Goal: Transaction & Acquisition: Obtain resource

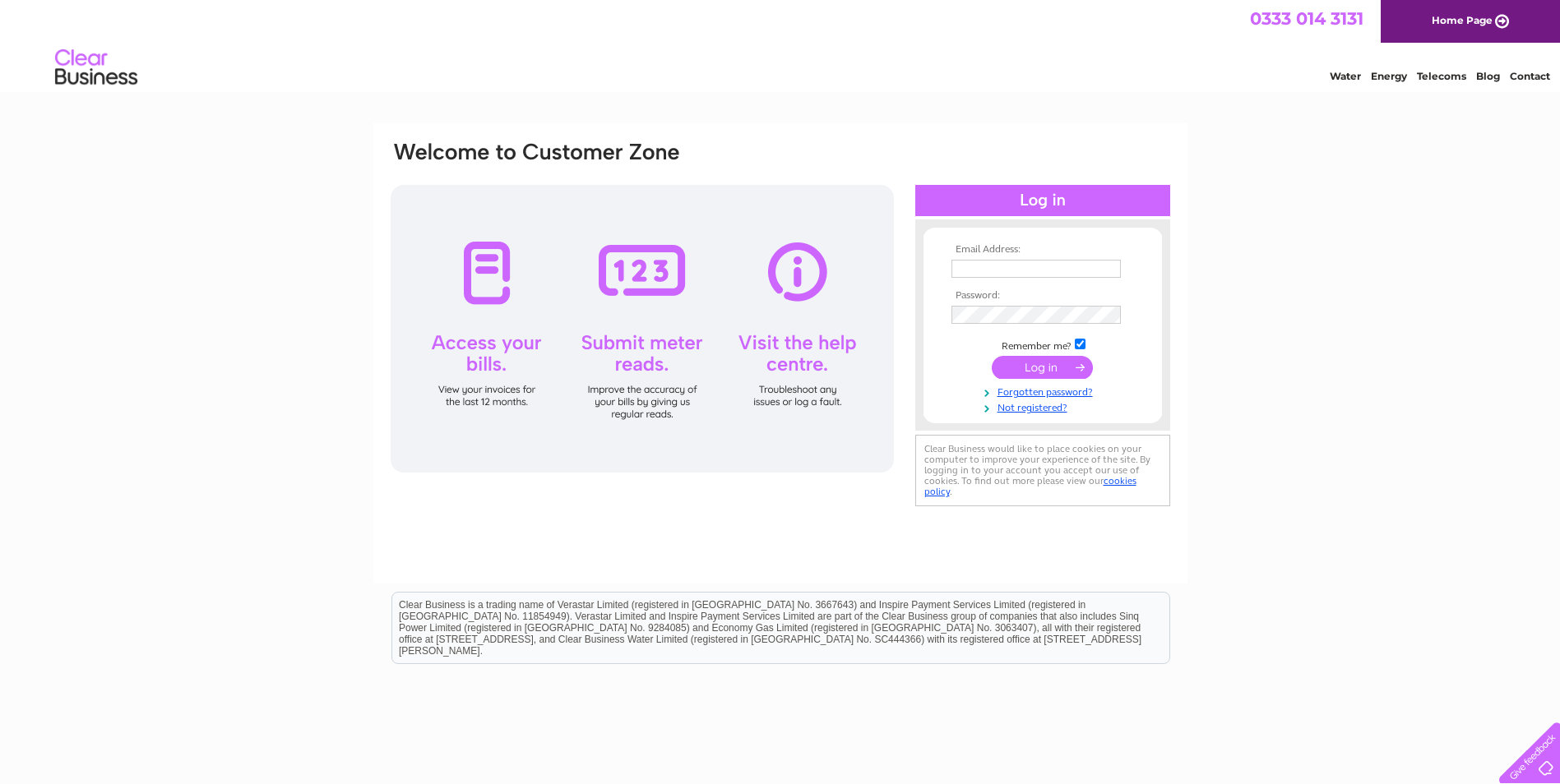
type input "accounts@ses-esg.com"
click at [1058, 372] on input "submit" at bounding box center [1042, 367] width 101 height 23
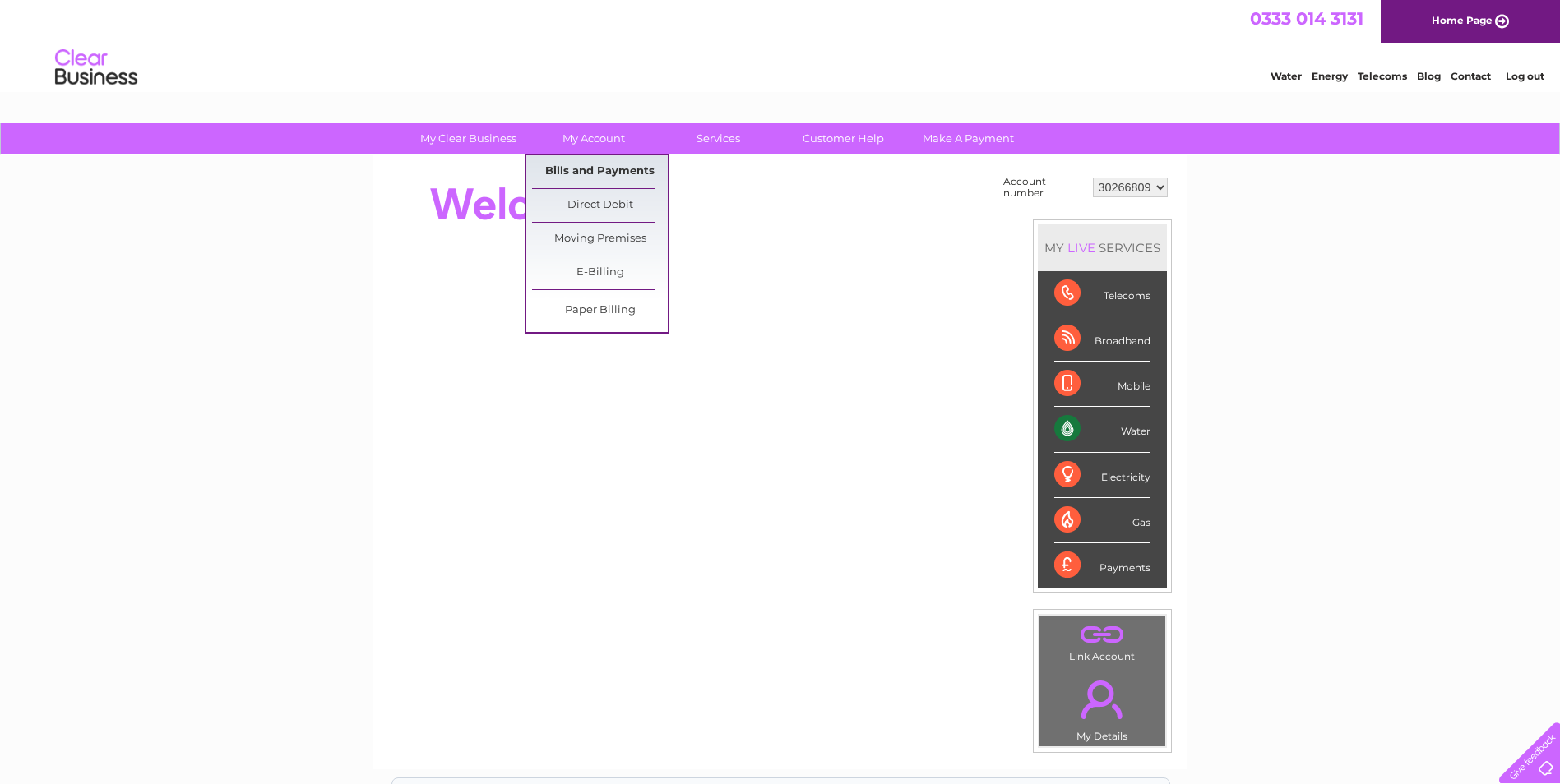
click at [638, 167] on link "Bills and Payments" at bounding box center [600, 171] width 136 height 33
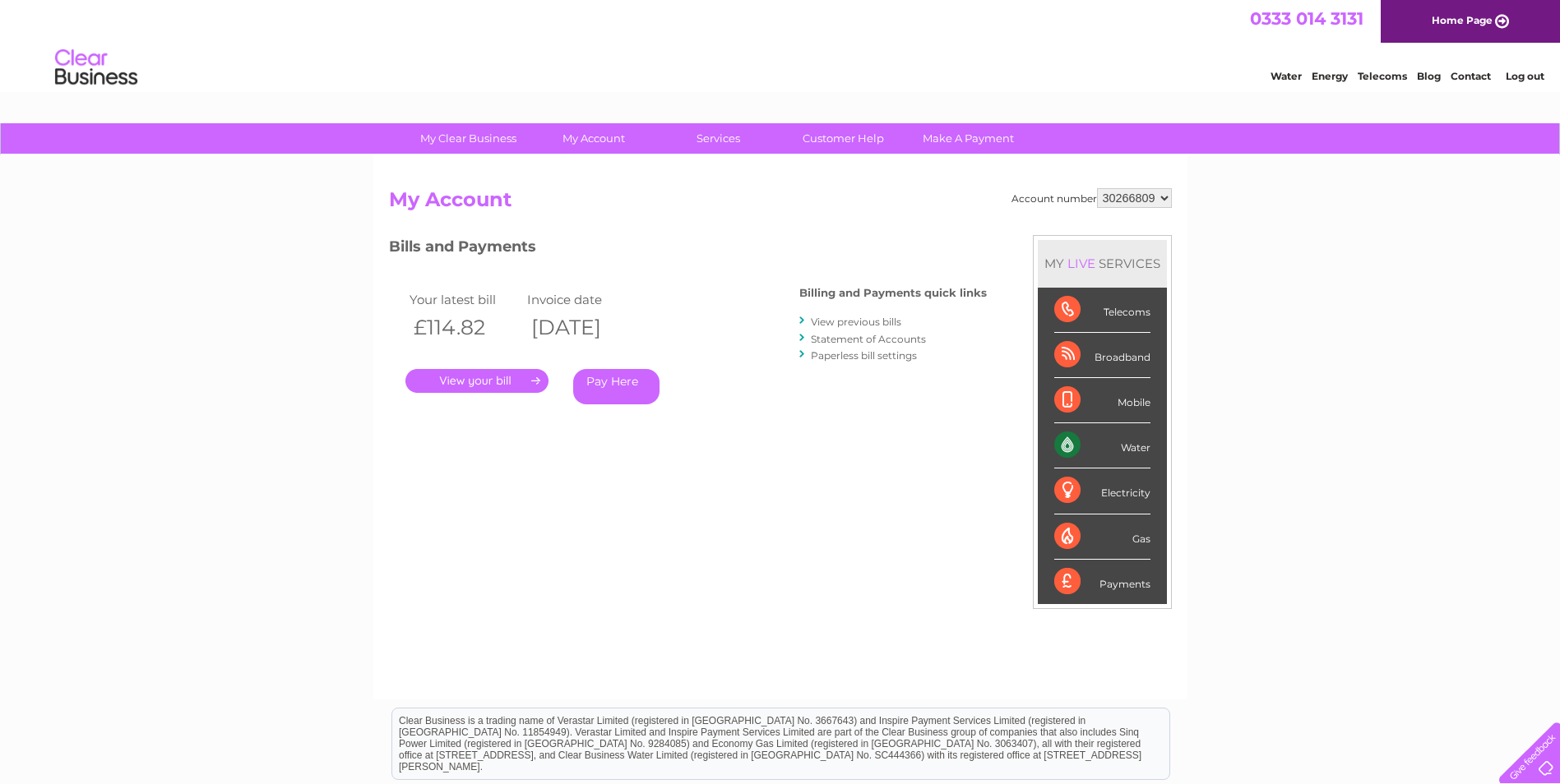
click at [531, 376] on link "." at bounding box center [477, 381] width 143 height 24
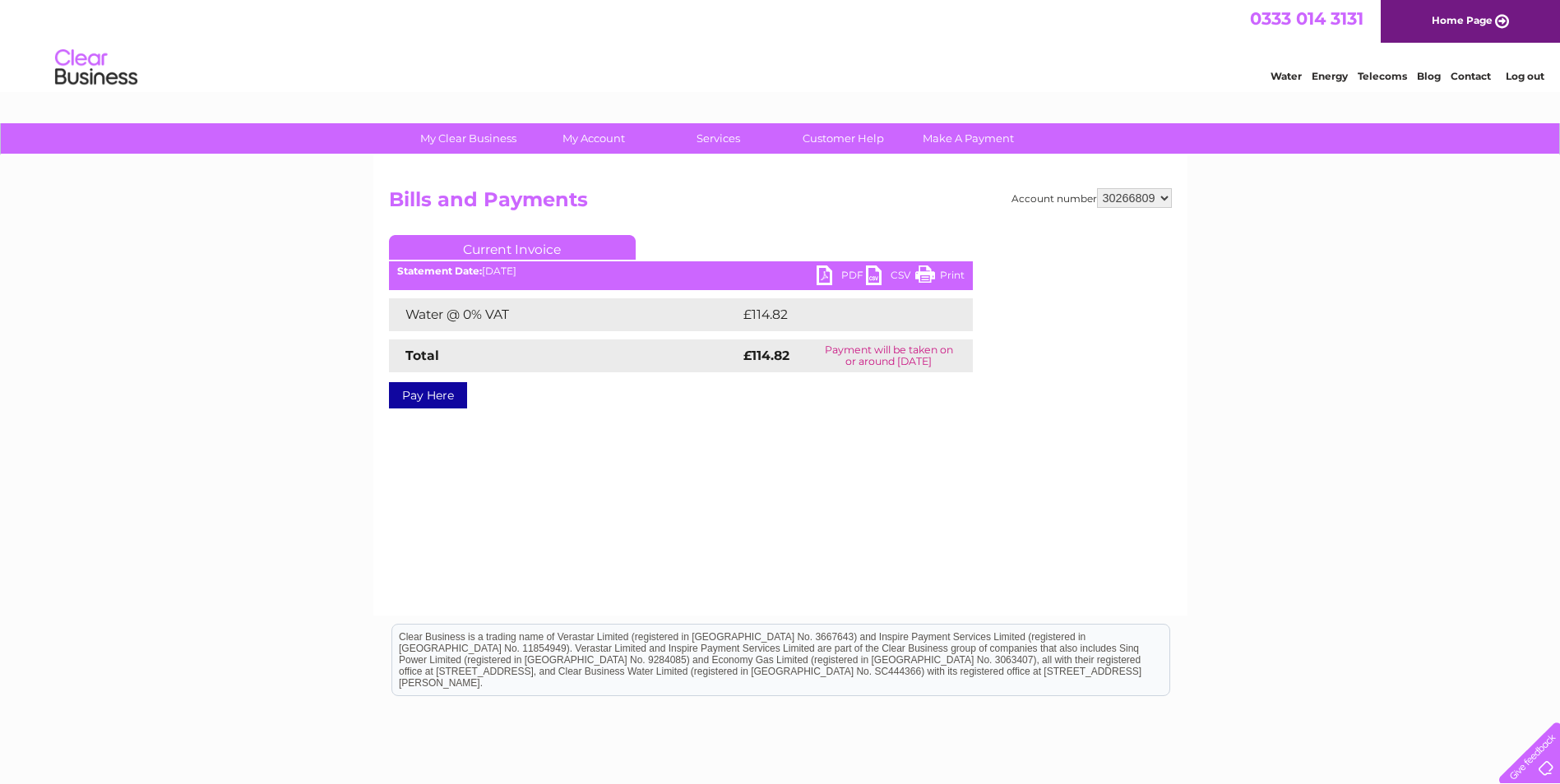
click at [835, 274] on link "PDF" at bounding box center [841, 277] width 50 height 24
click at [819, 285] on link "PDF" at bounding box center [841, 277] width 50 height 24
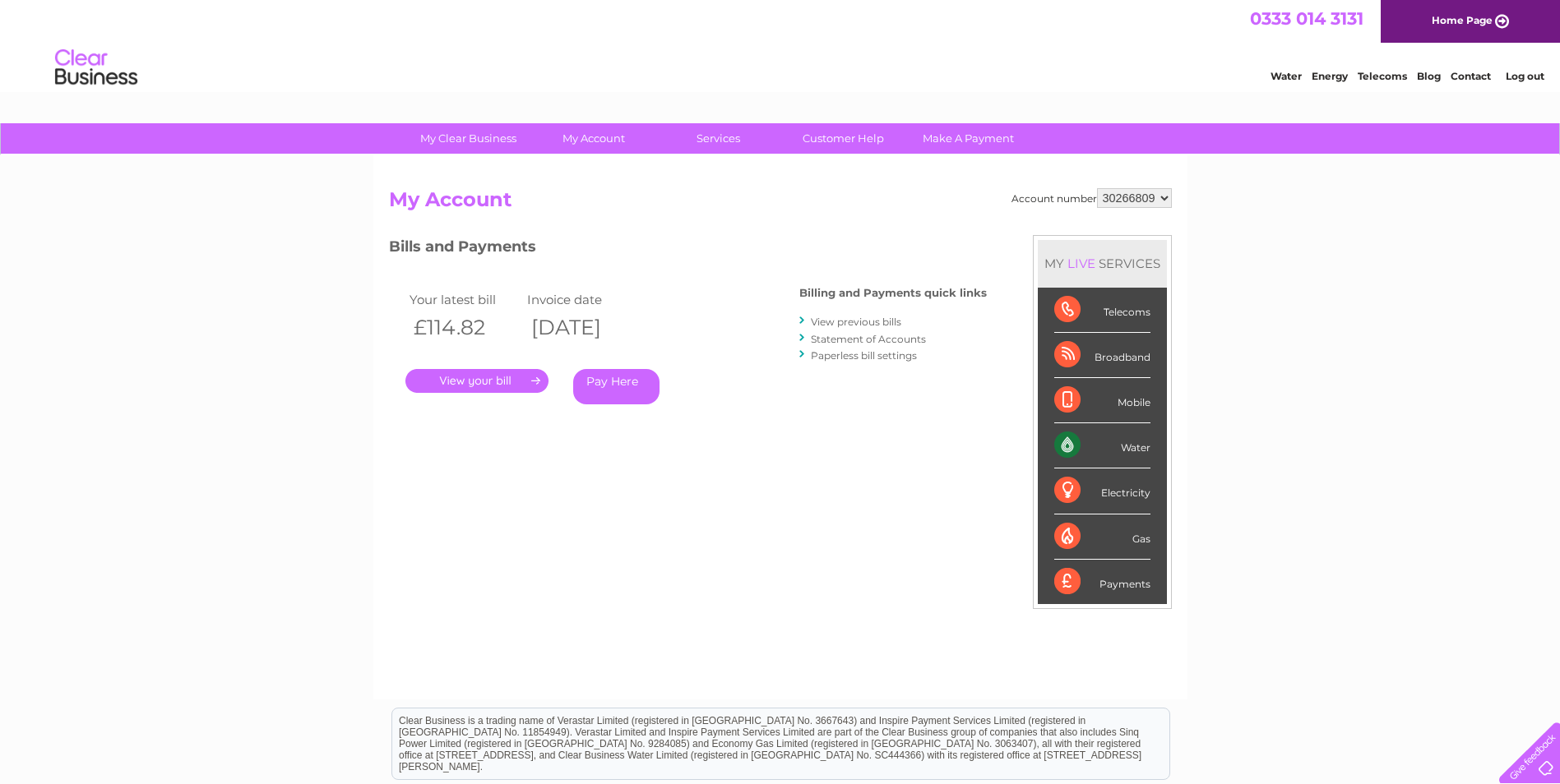
click at [820, 323] on link "View previous bills" at bounding box center [856, 322] width 90 height 13
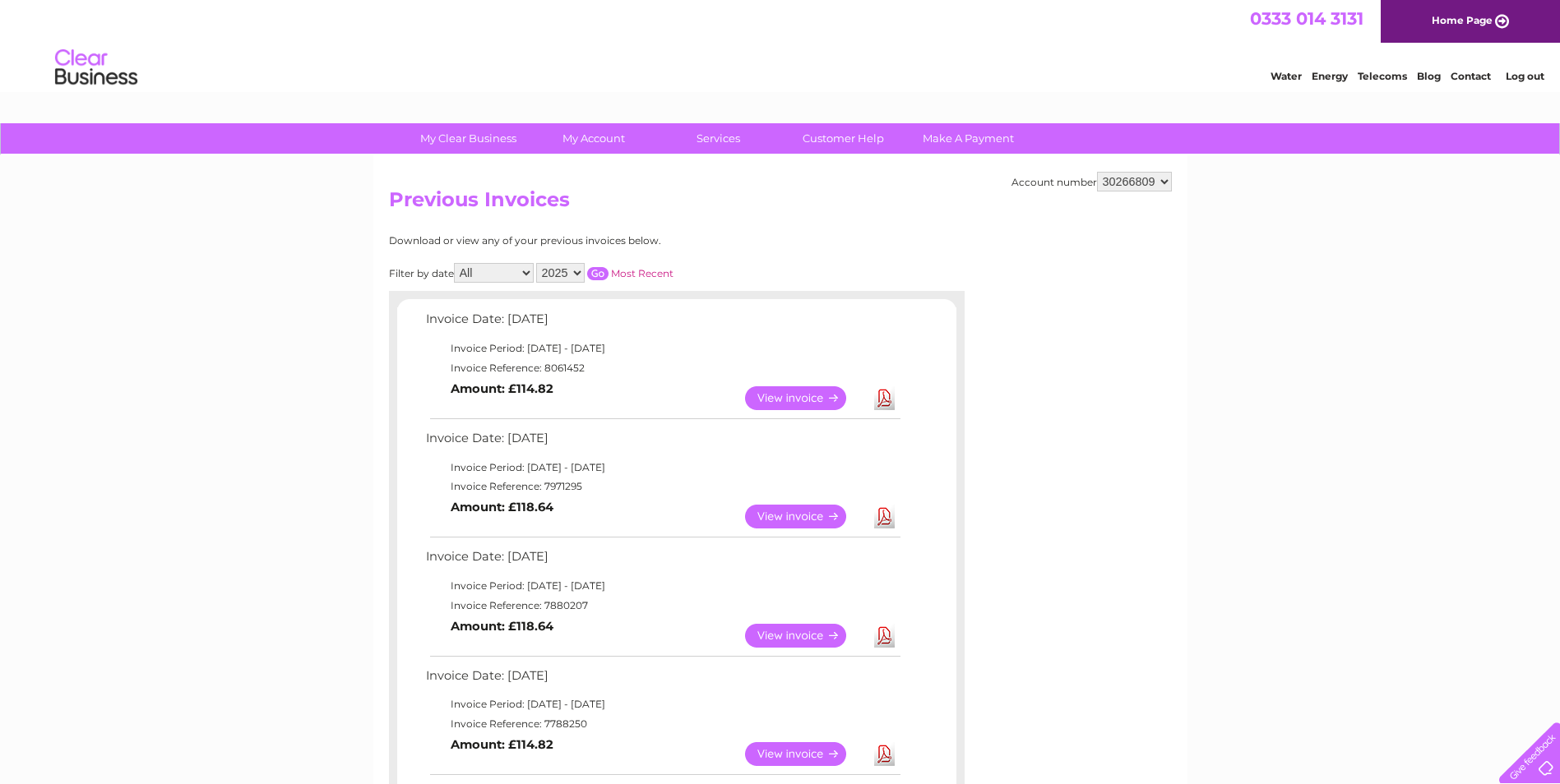
click at [884, 519] on link "Download" at bounding box center [884, 516] width 20 height 24
click at [883, 526] on link "Download" at bounding box center [884, 516] width 20 height 24
click at [777, 513] on link "View" at bounding box center [804, 516] width 120 height 24
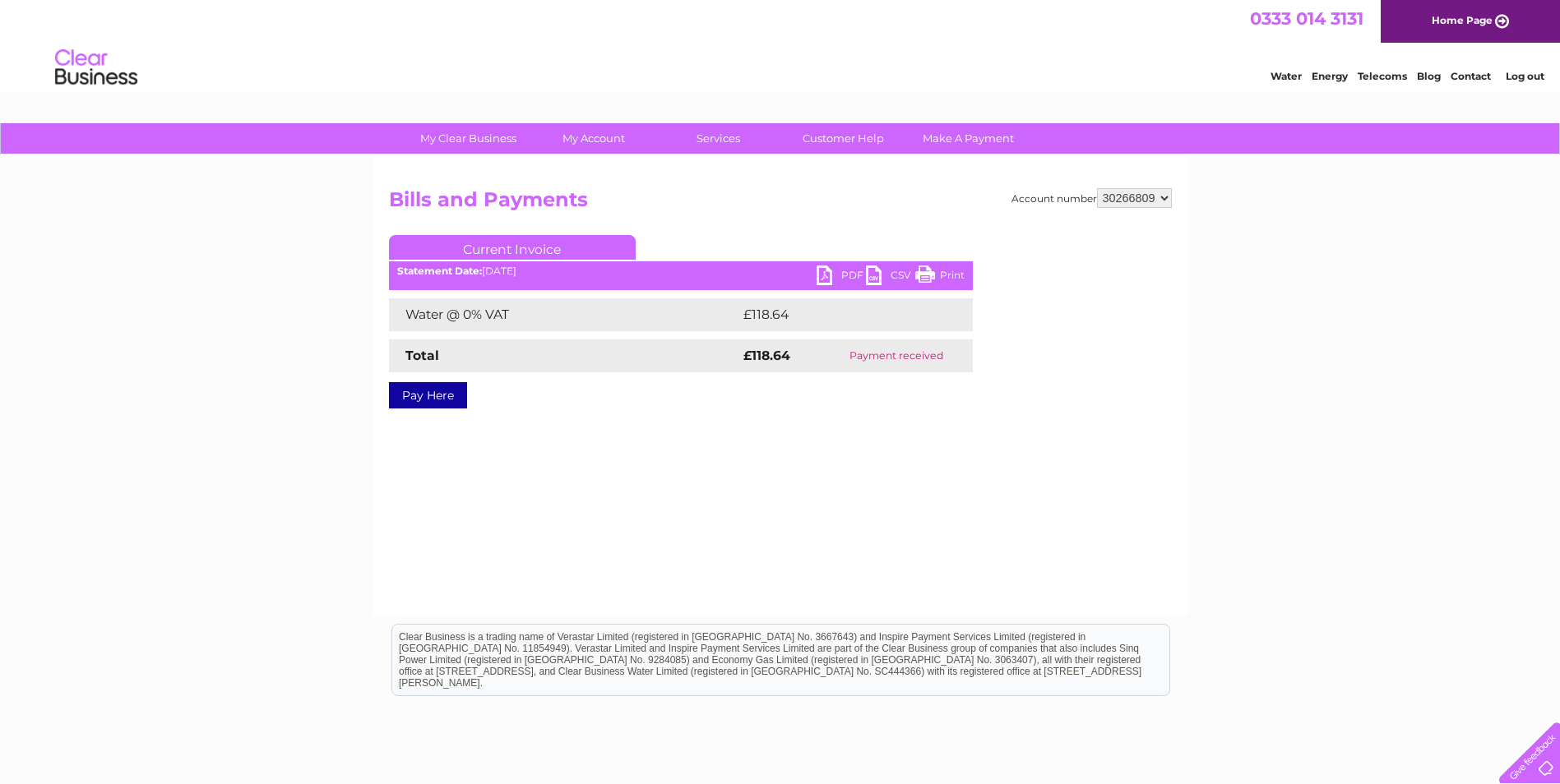
click at [820, 272] on link "PDF" at bounding box center [841, 277] width 50 height 24
click at [824, 272] on link "PDF" at bounding box center [841, 277] width 50 height 24
click at [889, 269] on link "CSV" at bounding box center [890, 277] width 50 height 24
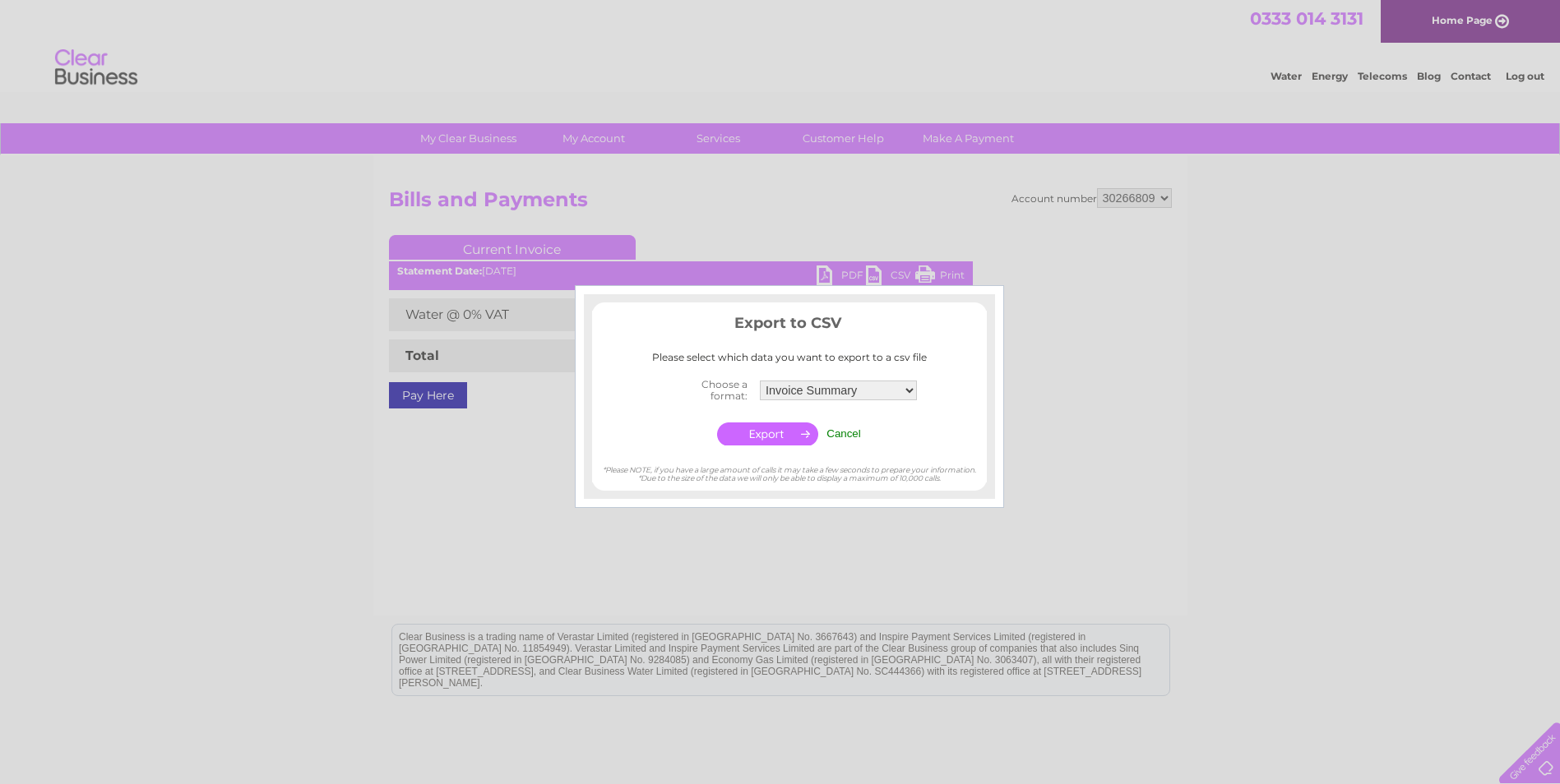
click at [753, 436] on input "button" at bounding box center [767, 434] width 101 height 23
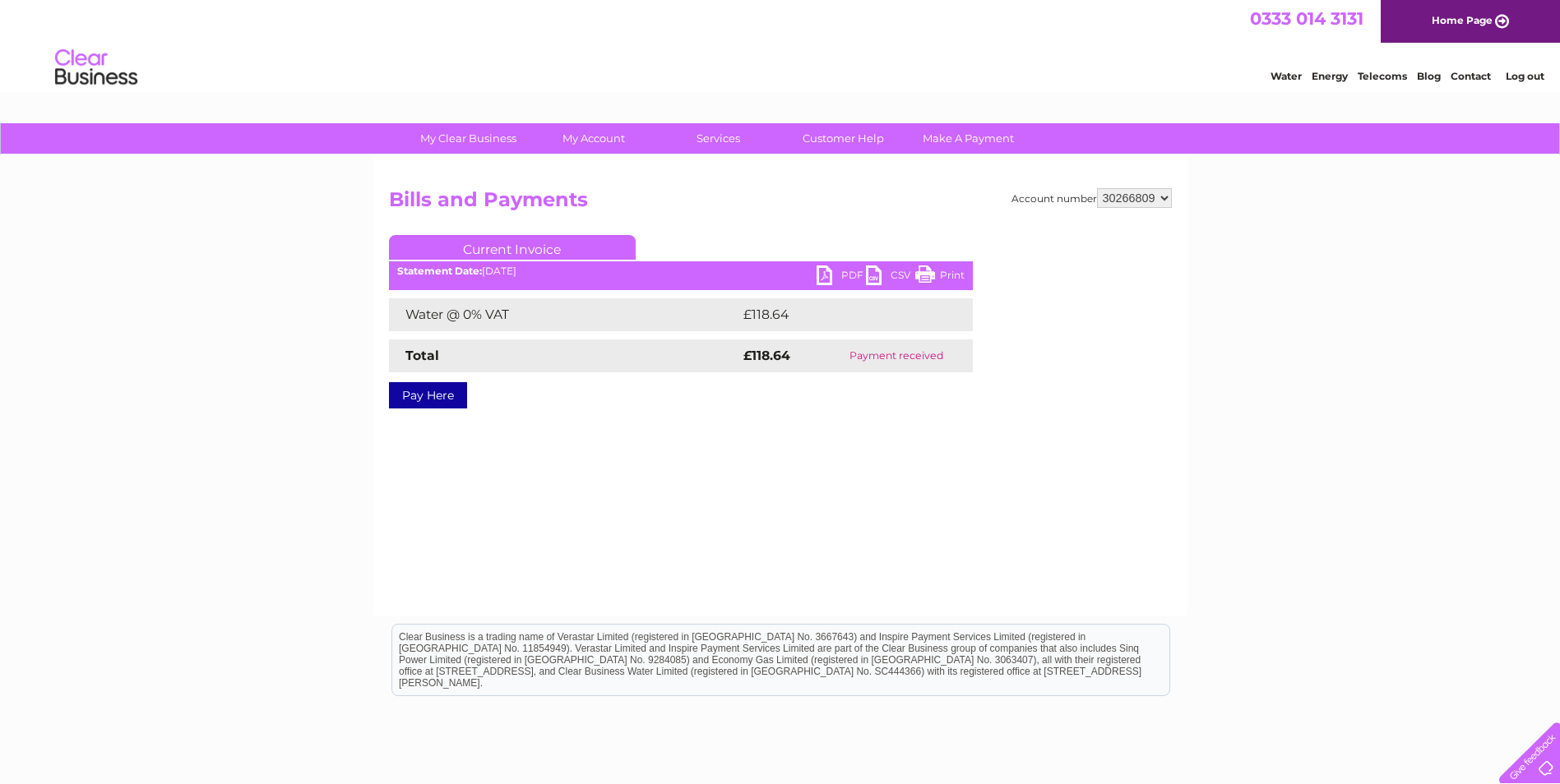
click at [831, 271] on link "PDF" at bounding box center [841, 277] width 50 height 24
click at [829, 281] on link "PDF" at bounding box center [841, 277] width 50 height 24
click at [826, 279] on link "PDF" at bounding box center [841, 277] width 50 height 24
